Goal: Task Accomplishment & Management: Manage account settings

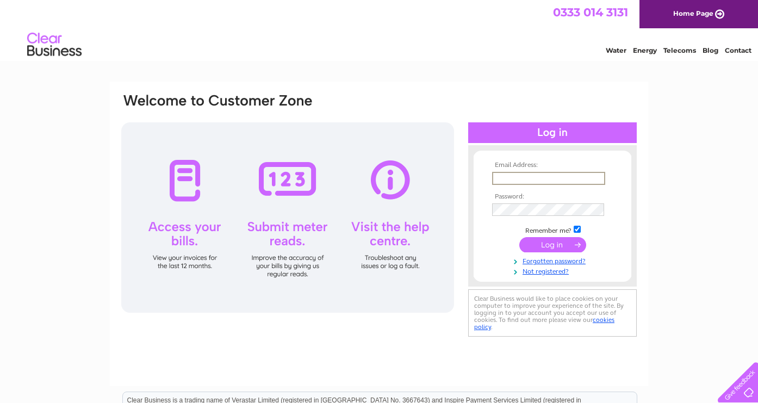
type input "hljn15@aol.com"
click at [534, 241] on input "submit" at bounding box center [552, 243] width 67 height 15
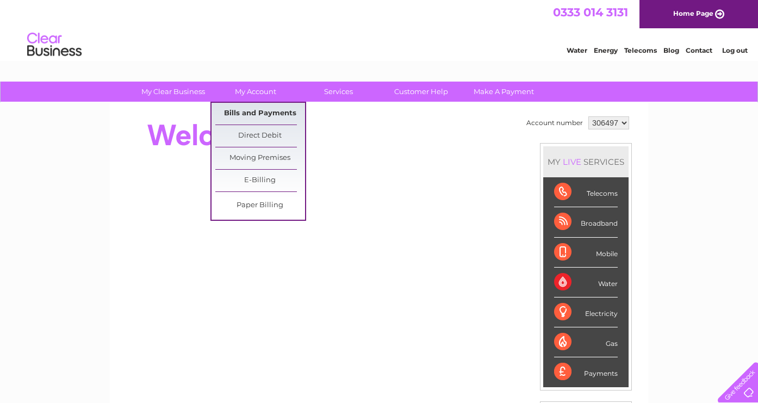
click at [255, 111] on link "Bills and Payments" at bounding box center [260, 114] width 90 height 22
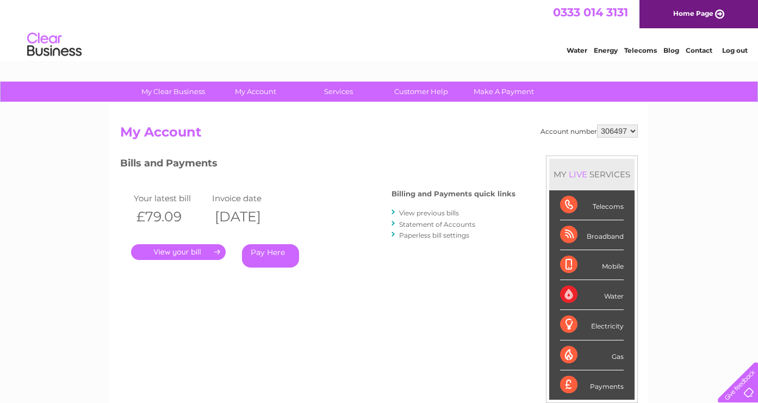
click at [733, 52] on link "Log out" at bounding box center [735, 50] width 26 height 8
